Goal: Information Seeking & Learning: Learn about a topic

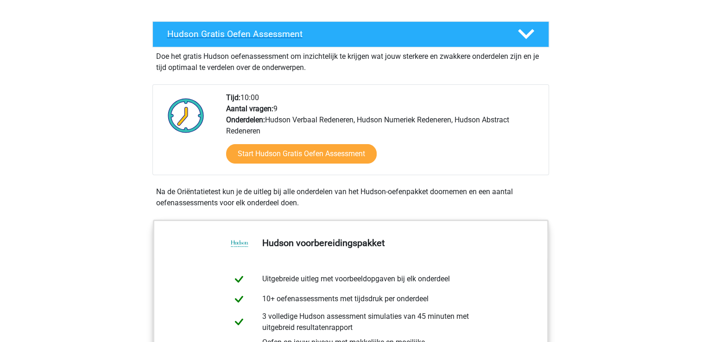
scroll to position [150, 0]
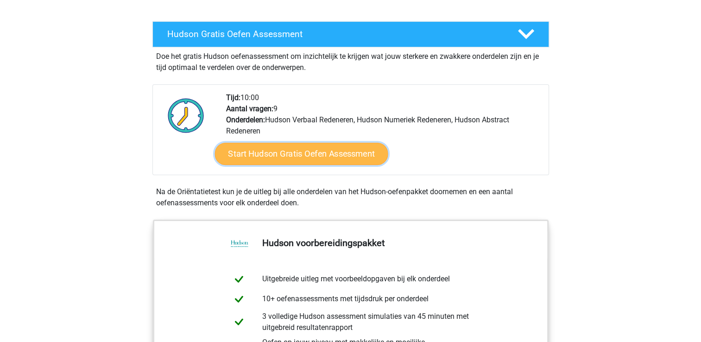
click at [310, 152] on link "Start Hudson Gratis Oefen Assessment" at bounding box center [300, 154] width 173 height 22
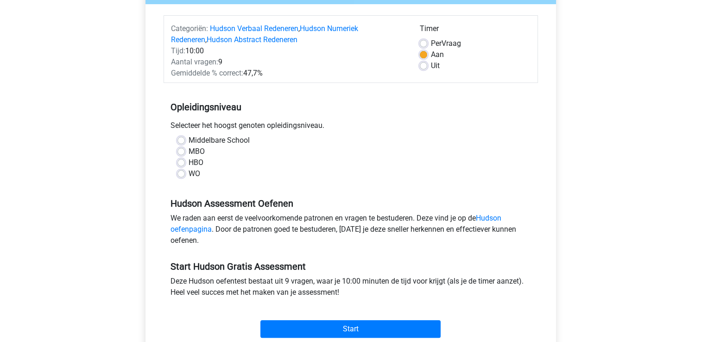
scroll to position [106, 0]
click at [189, 139] on label "Middelbare School" at bounding box center [219, 139] width 61 height 11
click at [183, 139] on input "Middelbare School" at bounding box center [180, 138] width 7 height 9
radio input "true"
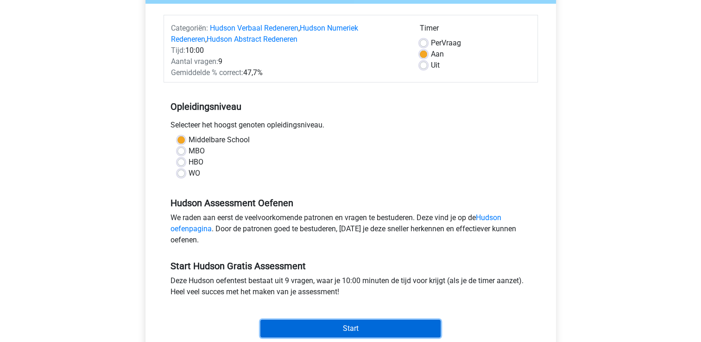
click at [352, 326] on input "Start" at bounding box center [350, 329] width 180 height 18
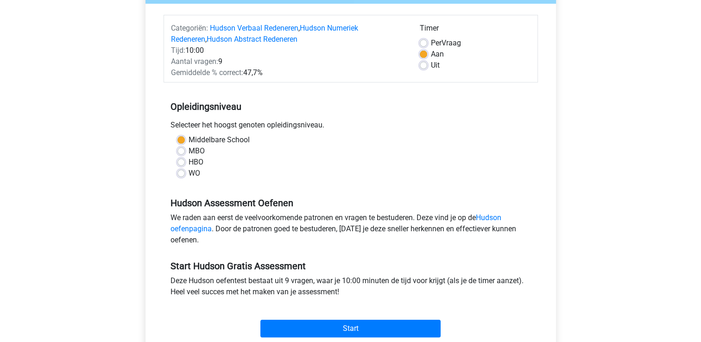
scroll to position [385, 0]
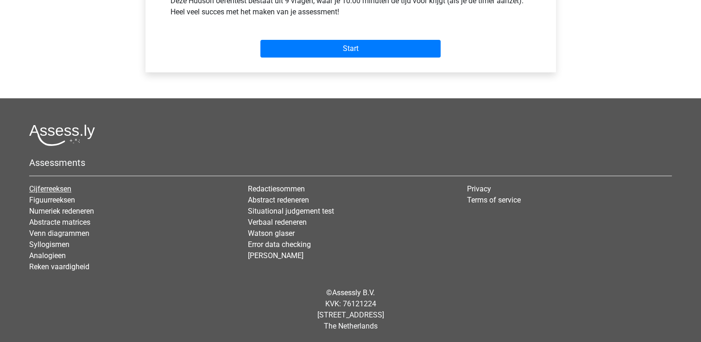
click at [57, 189] on link "Cijferreeksen" at bounding box center [50, 188] width 42 height 9
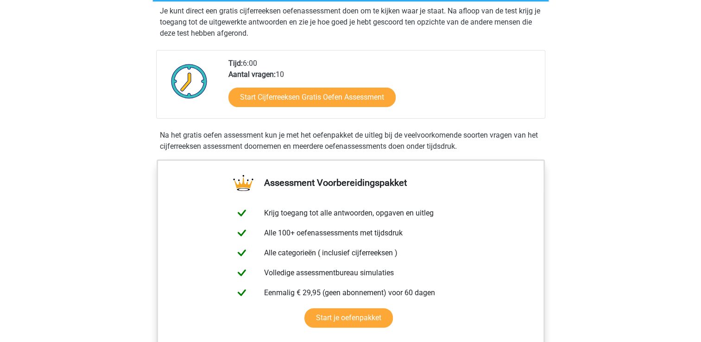
scroll to position [204, 0]
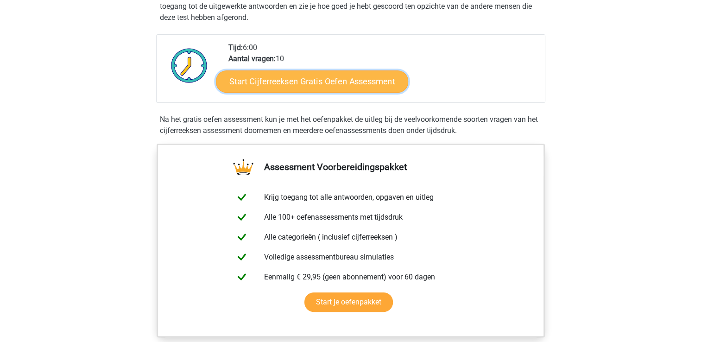
click at [343, 92] on link "Start Cijferreeksen Gratis Oefen Assessment" at bounding box center [312, 81] width 192 height 22
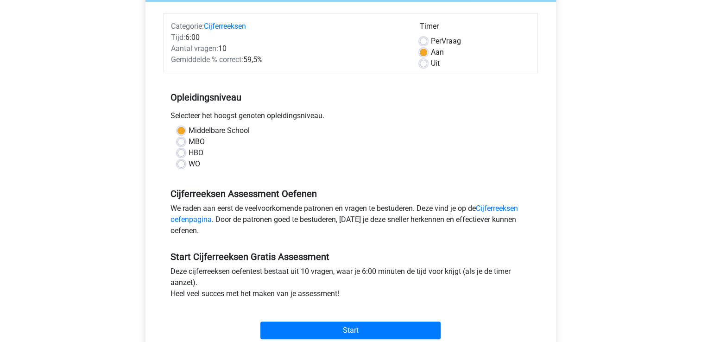
scroll to position [180, 0]
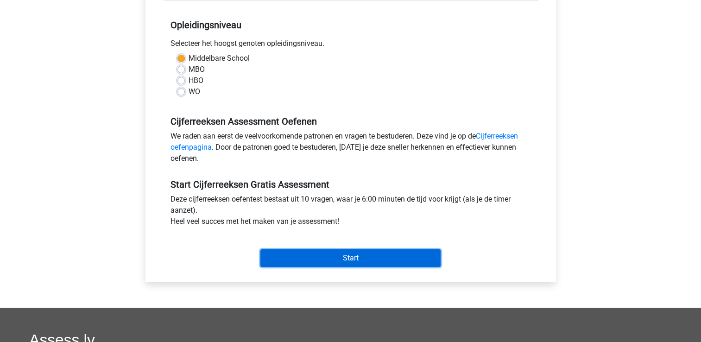
click at [360, 258] on input "Start" at bounding box center [350, 258] width 180 height 18
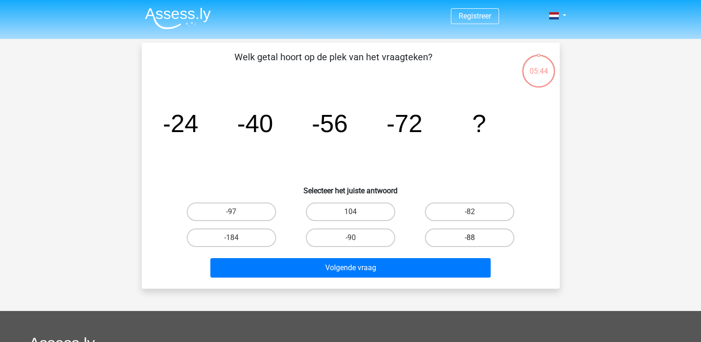
click at [468, 243] on label "-88" at bounding box center [469, 237] width 89 height 19
click at [470, 243] on input "-88" at bounding box center [473, 241] width 6 height 6
radio input "true"
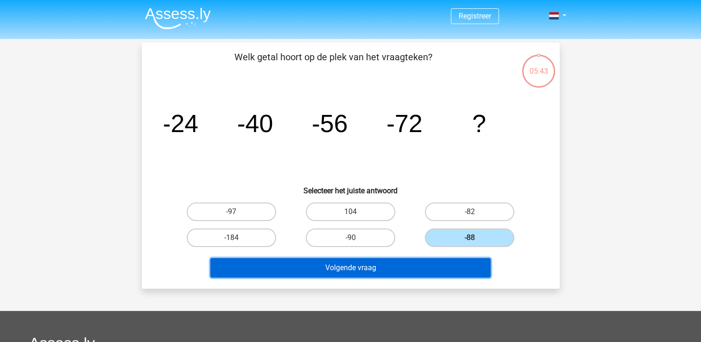
click at [379, 267] on button "Volgende vraag" at bounding box center [350, 267] width 280 height 19
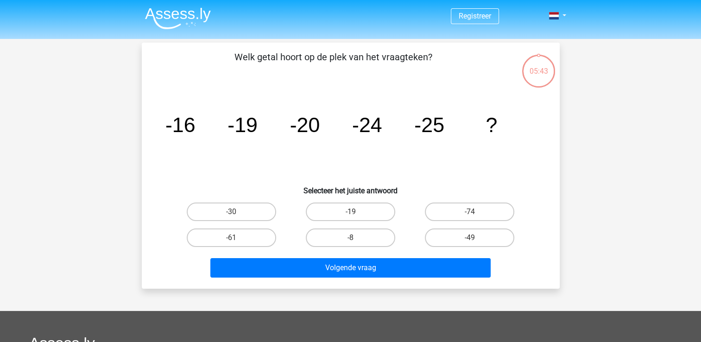
scroll to position [43, 0]
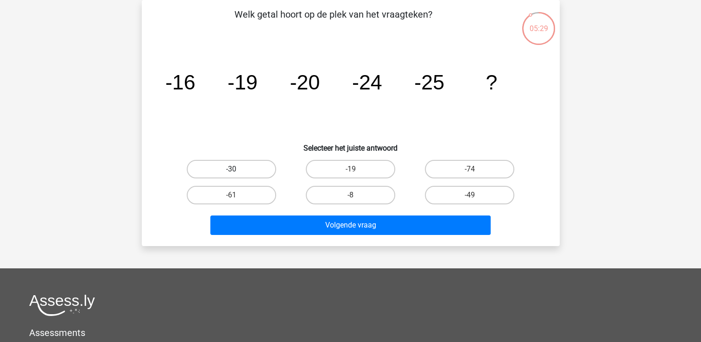
click at [231, 164] on label "-30" at bounding box center [231, 169] width 89 height 19
click at [231, 169] on input "-30" at bounding box center [234, 172] width 6 height 6
radio input "true"
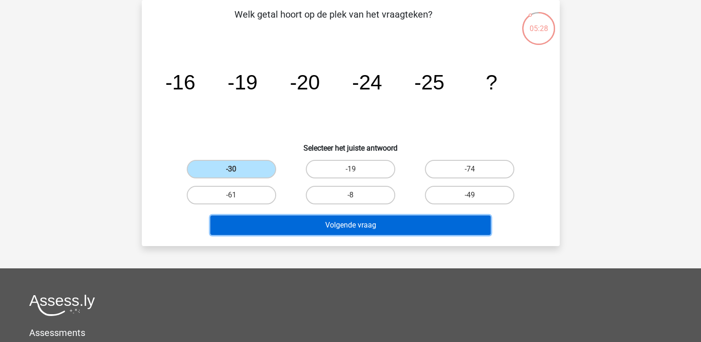
click at [354, 228] on button "Volgende vraag" at bounding box center [350, 224] width 280 height 19
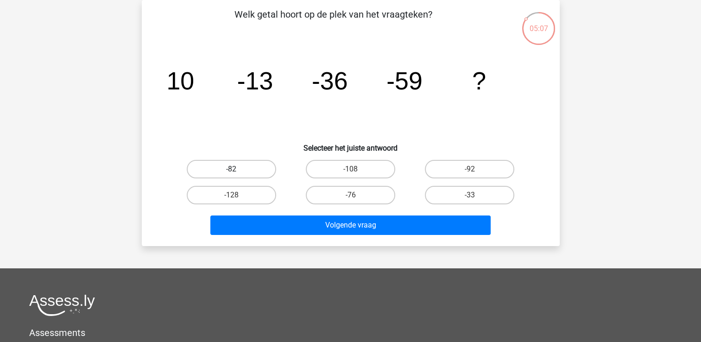
click at [238, 170] on label "-82" at bounding box center [231, 169] width 89 height 19
click at [237, 170] on input "-82" at bounding box center [234, 172] width 6 height 6
radio input "true"
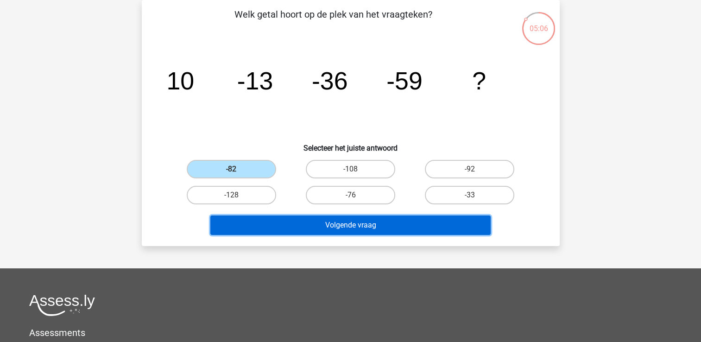
click at [347, 226] on button "Volgende vraag" at bounding box center [350, 224] width 280 height 19
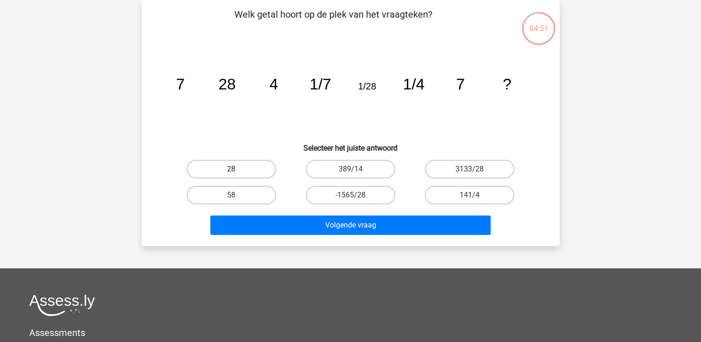
click at [220, 171] on label "28" at bounding box center [231, 169] width 89 height 19
click at [231, 171] on input "28" at bounding box center [234, 172] width 6 height 6
radio input "true"
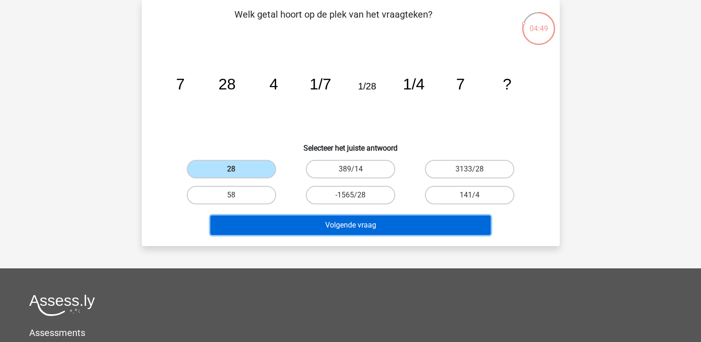
click at [368, 230] on button "Volgende vraag" at bounding box center [350, 224] width 280 height 19
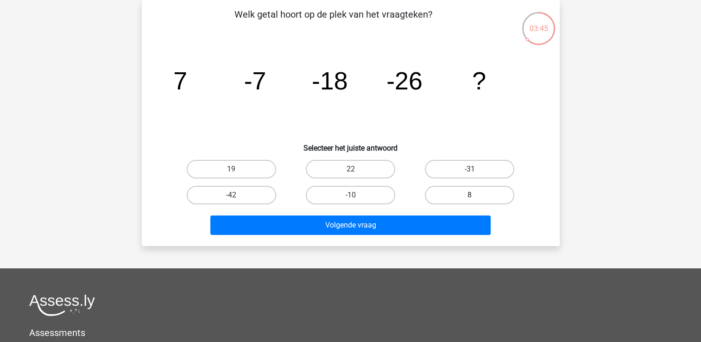
click at [479, 195] on label "8" at bounding box center [469, 195] width 89 height 19
click at [476, 195] on input "8" at bounding box center [473, 198] width 6 height 6
radio input "true"
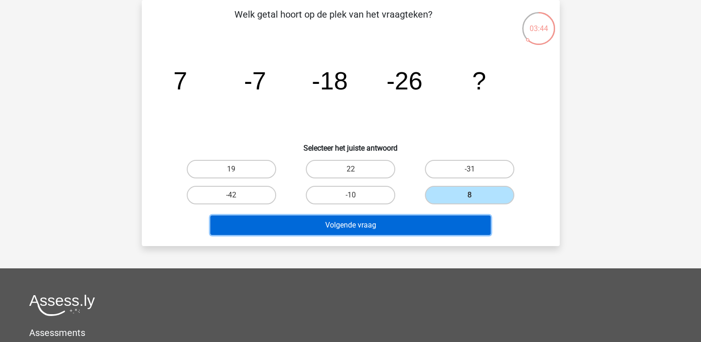
click at [359, 220] on button "Volgende vraag" at bounding box center [350, 224] width 280 height 19
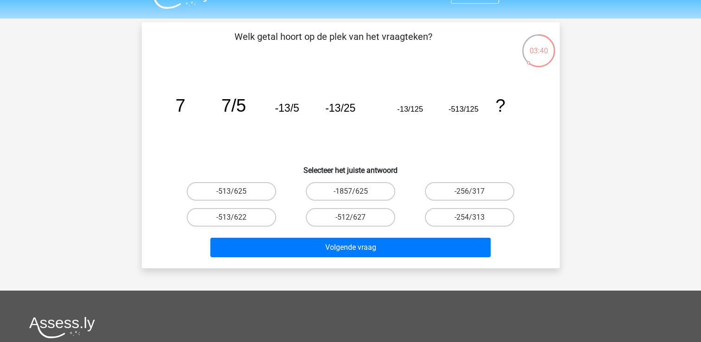
scroll to position [20, 0]
click at [237, 186] on label "-513/625" at bounding box center [231, 191] width 89 height 19
click at [237, 191] on input "-513/625" at bounding box center [234, 194] width 6 height 6
radio input "true"
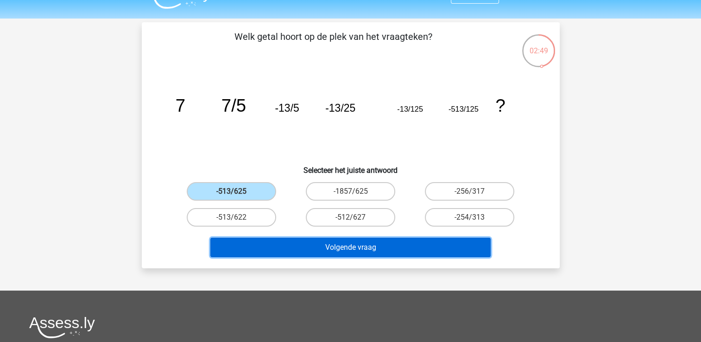
click at [337, 243] on button "Volgende vraag" at bounding box center [350, 247] width 280 height 19
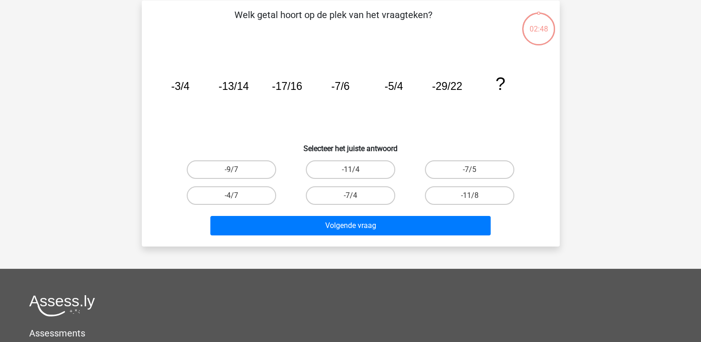
scroll to position [43, 0]
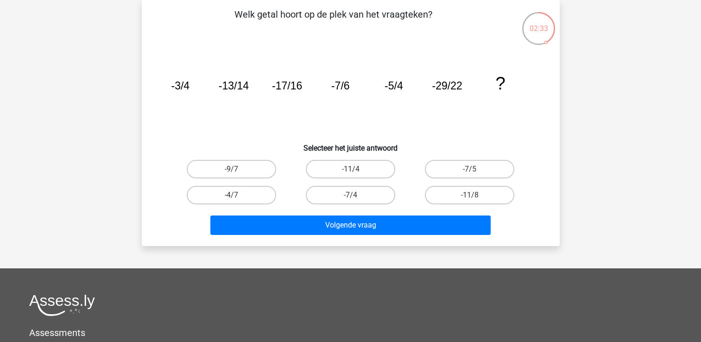
click at [383, 150] on h6 "Selecteer het juiste antwoord" at bounding box center [351, 144] width 388 height 16
click at [346, 195] on label "-7/4" at bounding box center [350, 195] width 89 height 19
click at [350, 195] on input "-7/4" at bounding box center [353, 198] width 6 height 6
radio input "true"
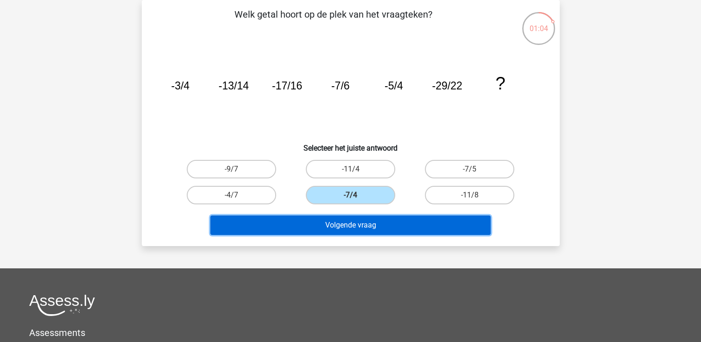
click at [332, 229] on button "Volgende vraag" at bounding box center [350, 224] width 280 height 19
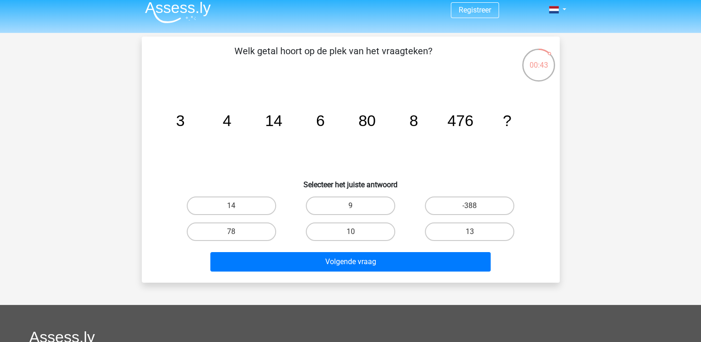
scroll to position [5, 0]
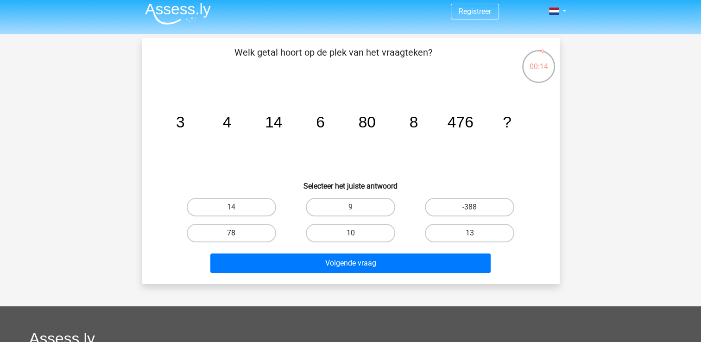
click at [219, 239] on label "78" at bounding box center [231, 233] width 89 height 19
click at [231, 239] on input "78" at bounding box center [234, 236] width 6 height 6
radio input "true"
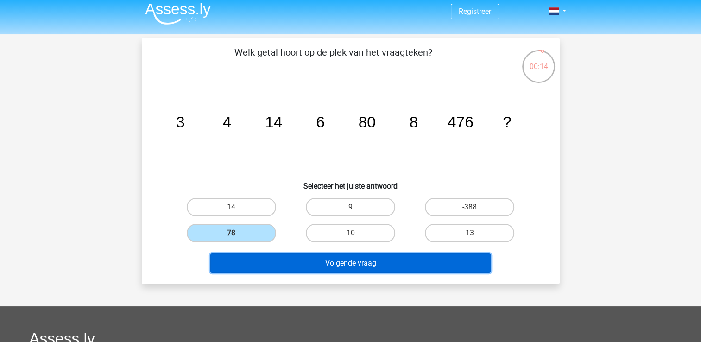
click at [307, 268] on button "Volgende vraag" at bounding box center [350, 262] width 280 height 19
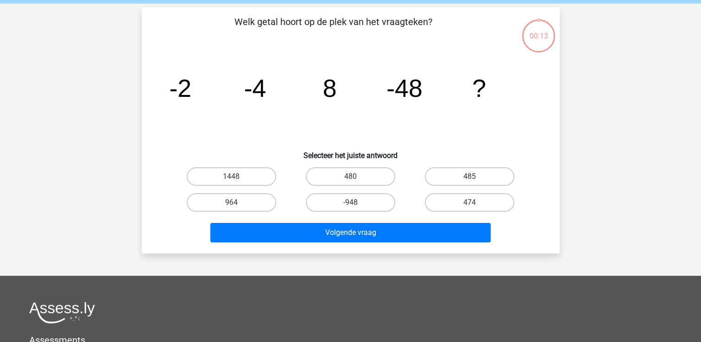
scroll to position [43, 0]
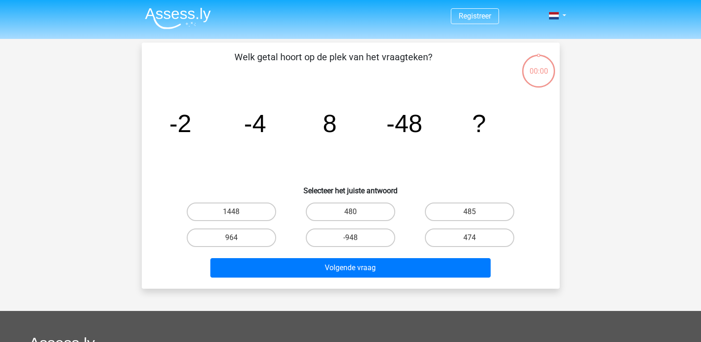
scroll to position [43, 0]
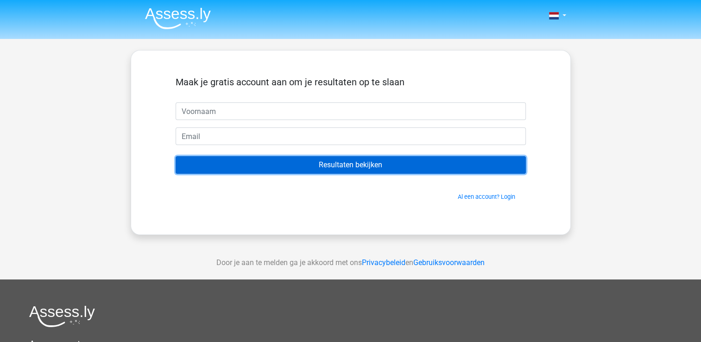
click at [350, 164] on input "Resultaten bekijken" at bounding box center [351, 165] width 350 height 18
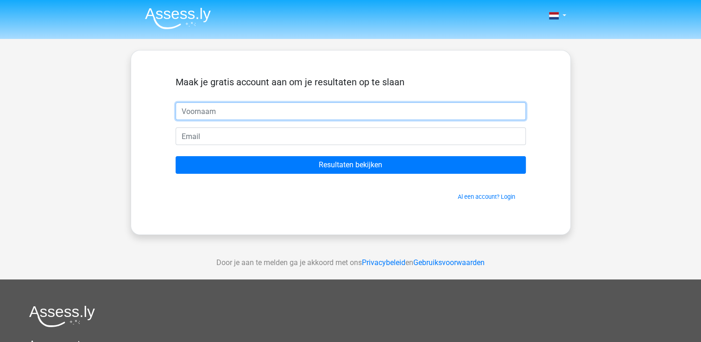
click at [237, 119] on input "text" at bounding box center [351, 111] width 350 height 18
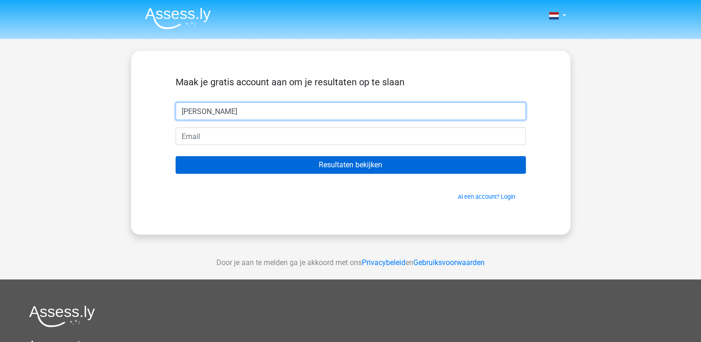
type input "[PERSON_NAME]"
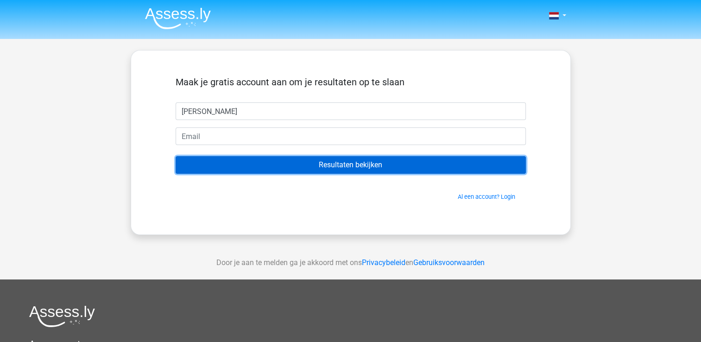
click at [312, 167] on input "Resultaten bekijken" at bounding box center [351, 165] width 350 height 18
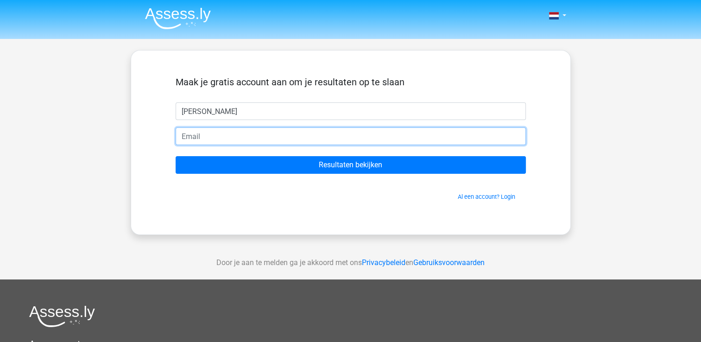
click at [201, 134] on input "email" at bounding box center [351, 136] width 350 height 18
type input "[PERSON_NAME][EMAIL_ADDRESS][DOMAIN_NAME]"
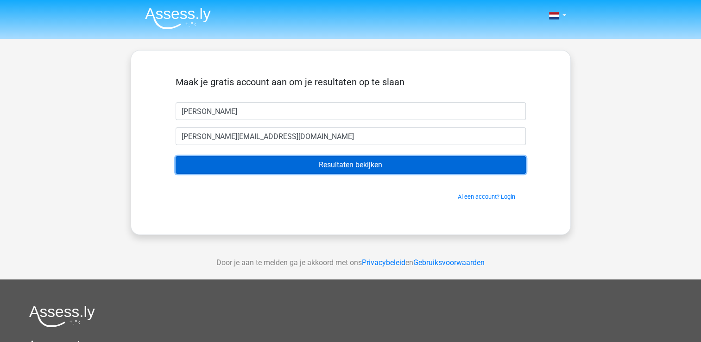
click at [363, 164] on input "Resultaten bekijken" at bounding box center [351, 165] width 350 height 18
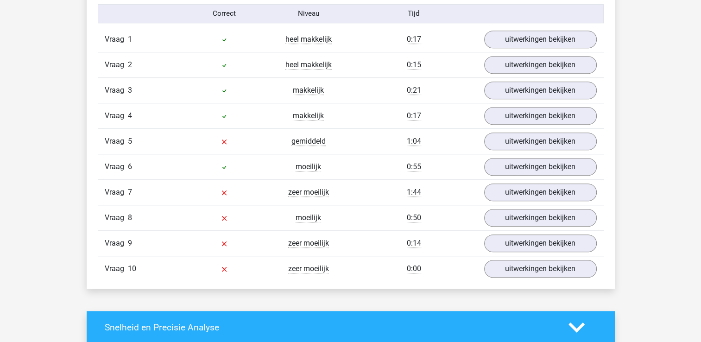
scroll to position [773, 0]
click at [545, 144] on link "uitwerkingen bekijken" at bounding box center [539, 141] width 129 height 20
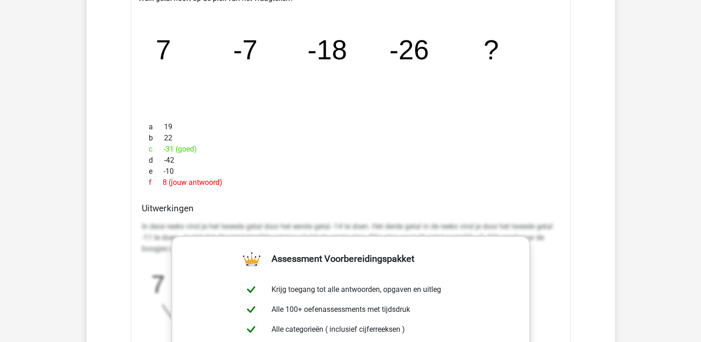
scroll to position [949, 0]
click at [483, 203] on h4 "Uitwerkingen" at bounding box center [351, 208] width 418 height 11
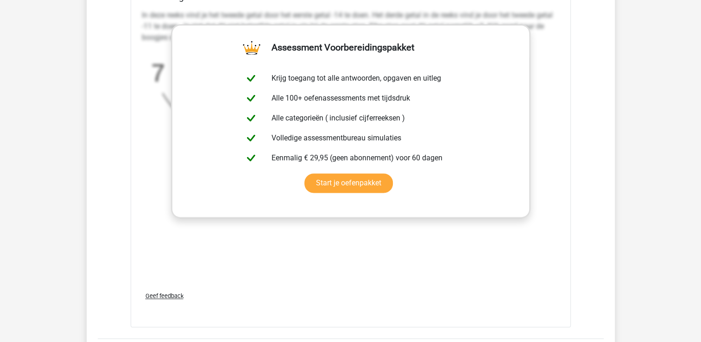
scroll to position [1165, 0]
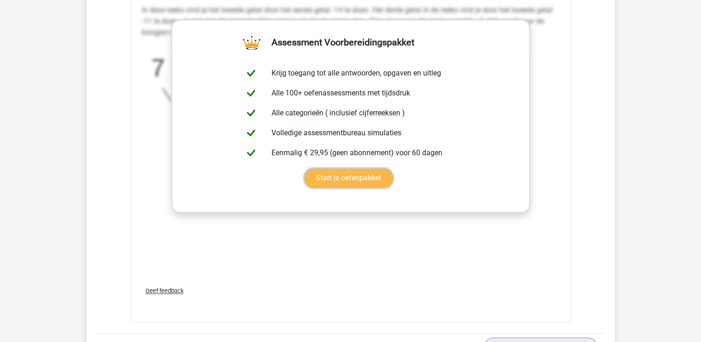
click at [374, 179] on link "Start je oefenpakket" at bounding box center [348, 177] width 88 height 19
